Goal: Find specific page/section: Locate a particular part of the current website

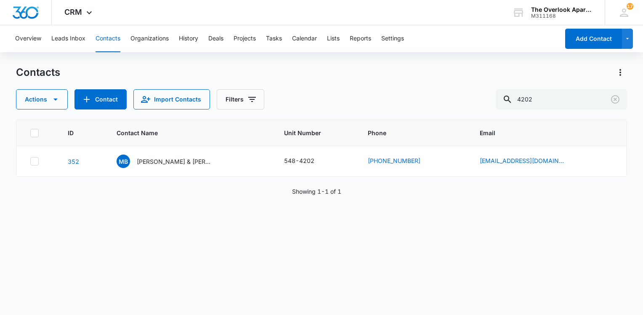
click at [99, 36] on button "Contacts" at bounding box center [108, 38] width 25 height 27
drag, startPoint x: 581, startPoint y: 90, endPoint x: 578, endPoint y: 95, distance: 5.6
click at [580, 90] on input "4202" at bounding box center [561, 99] width 131 height 20
click at [577, 95] on input "4202" at bounding box center [561, 99] width 131 height 20
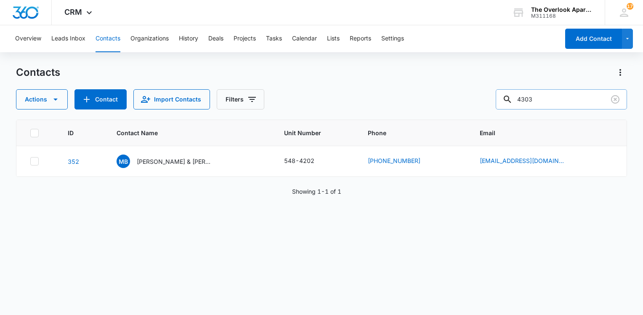
type input "4303"
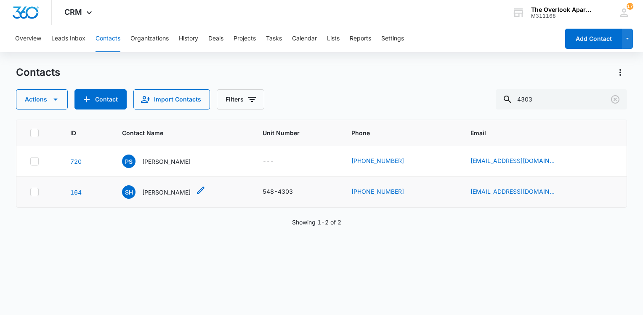
click at [183, 195] on p "[PERSON_NAME]" at bounding box center [166, 192] width 48 height 9
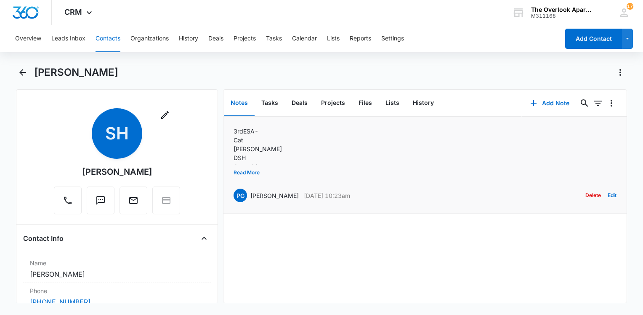
click at [383, 202] on div "PG [PERSON_NAME] [PERSON_NAME][DATE] 10:23am Delete Edit" at bounding box center [425, 195] width 383 height 16
